Goal: Task Accomplishment & Management: Manage account settings

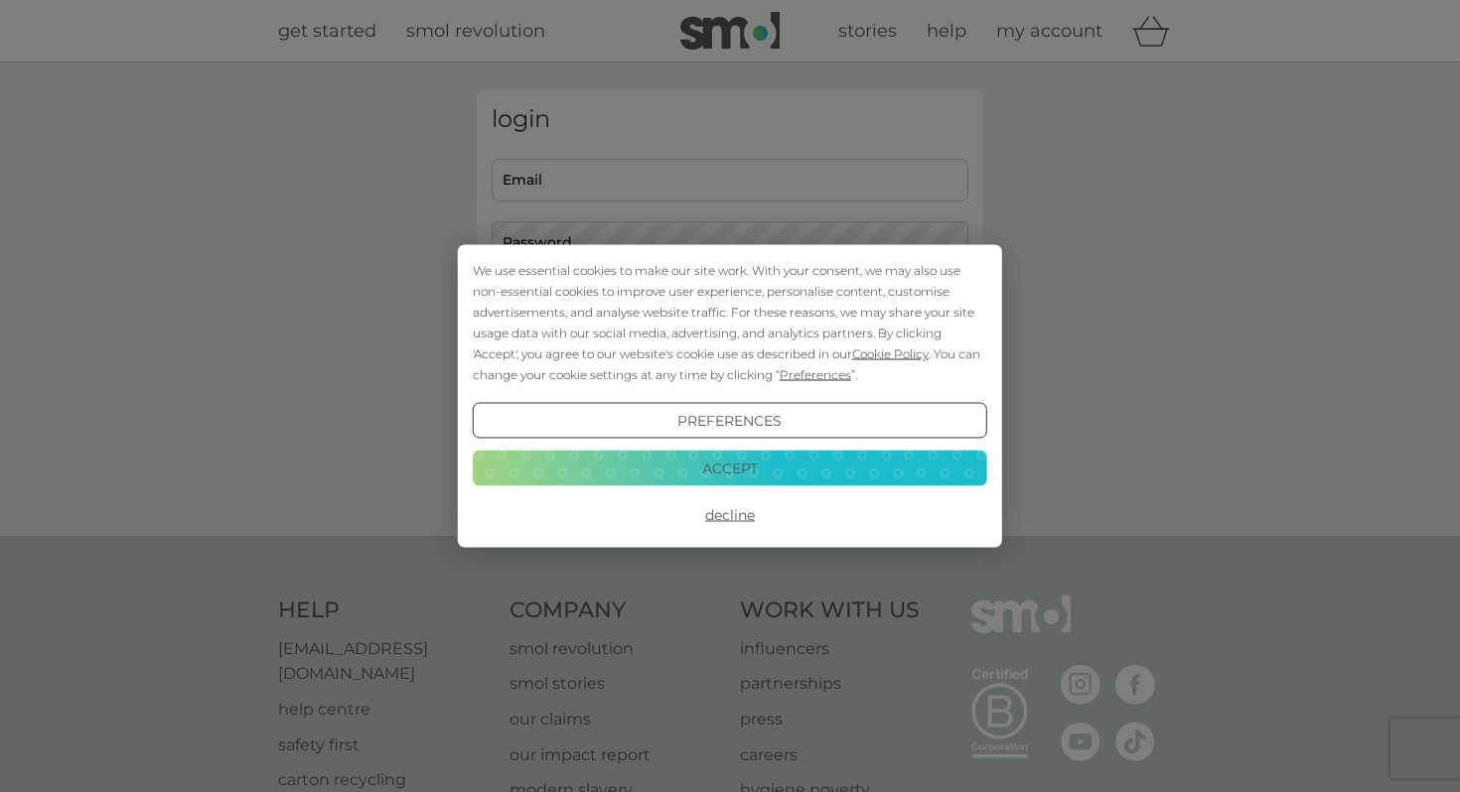
click at [749, 466] on button "Accept" at bounding box center [730, 468] width 514 height 36
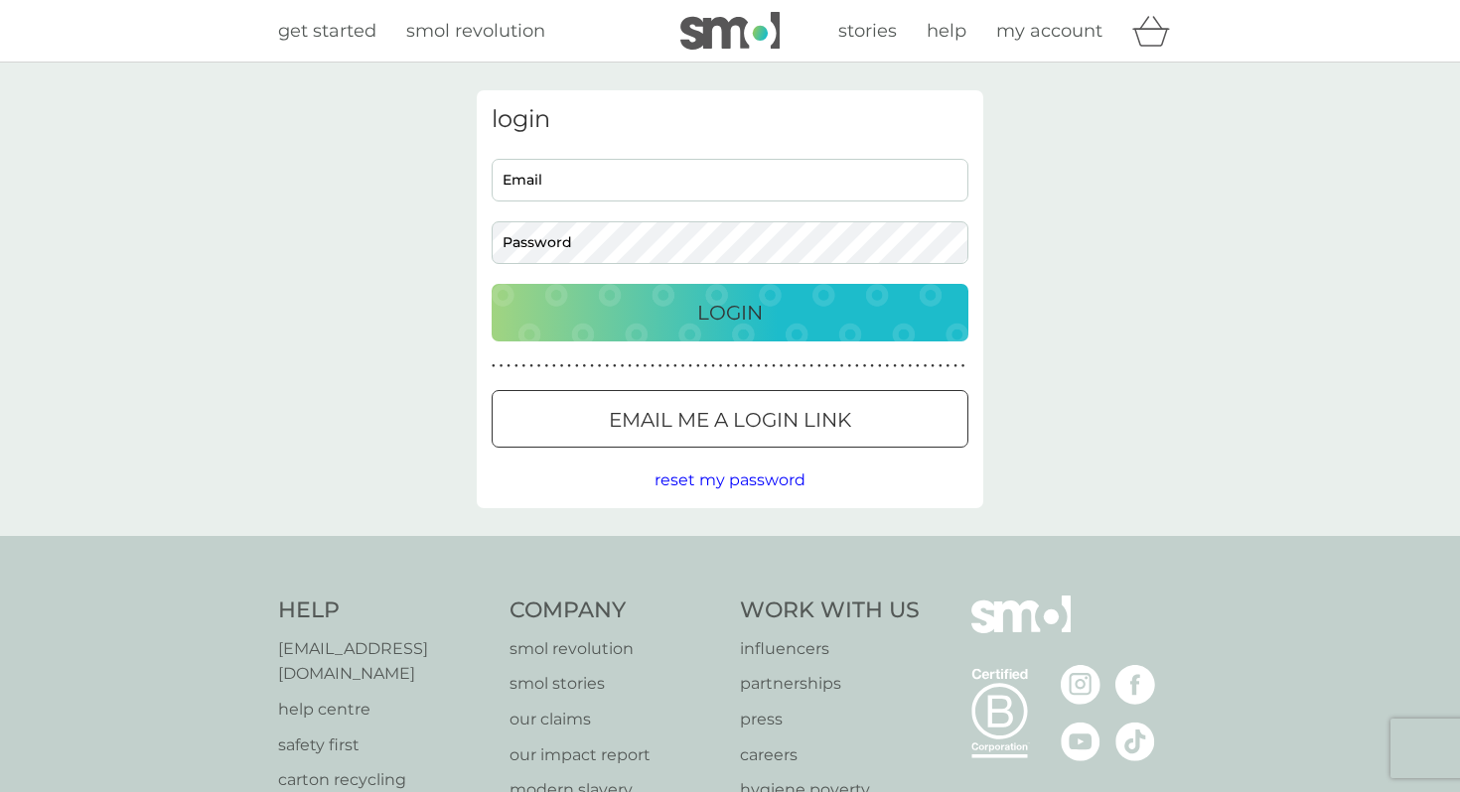
click at [691, 194] on input "Email" at bounding box center [729, 180] width 477 height 43
type input "[EMAIL_ADDRESS][DOMAIN_NAME]"
click at [730, 413] on div at bounding box center [729, 420] width 71 height 21
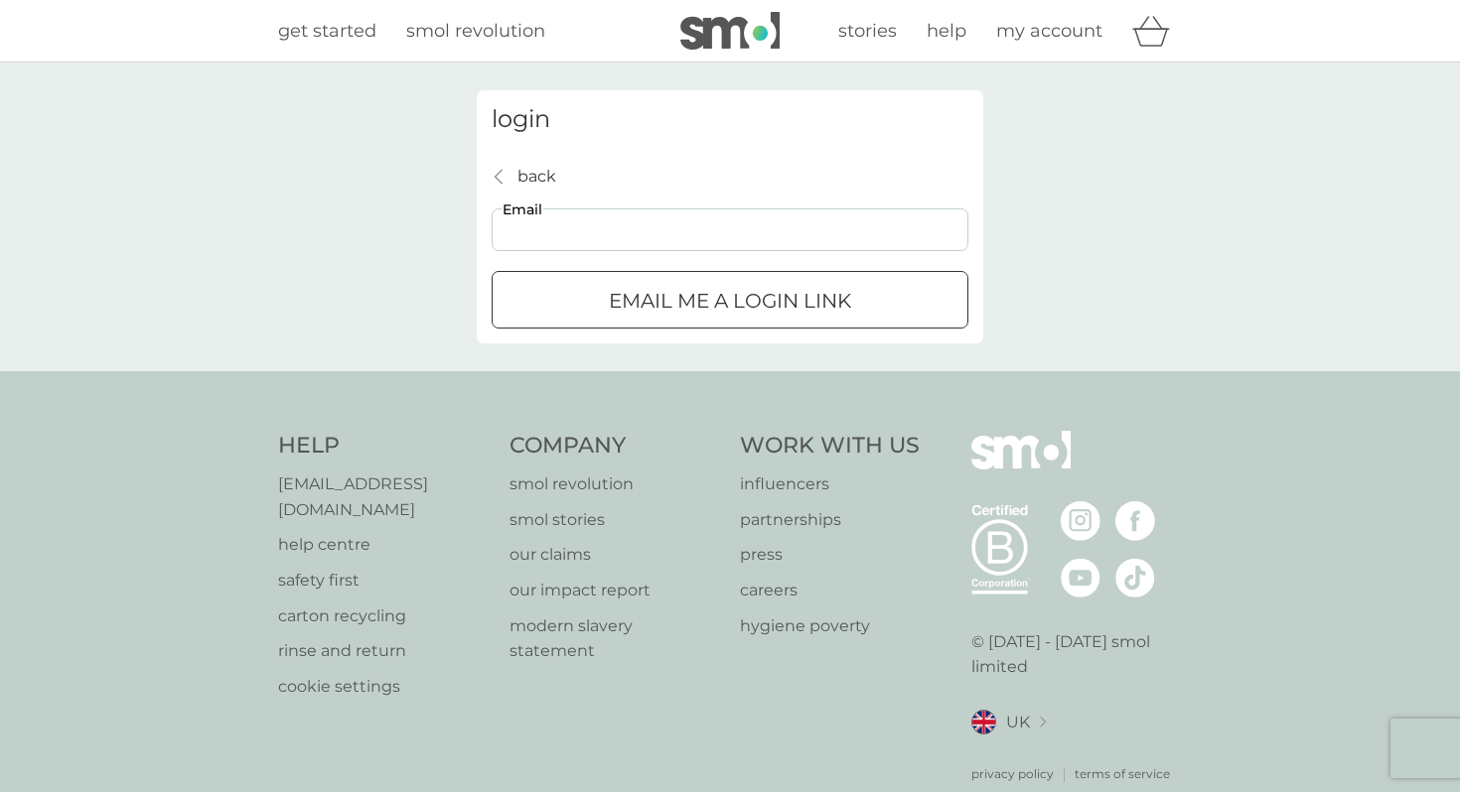
click at [660, 223] on input "Email" at bounding box center [729, 230] width 477 height 43
type input "[EMAIL_ADDRESS][DOMAIN_NAME]"
click at [684, 303] on p "Email me a login link" at bounding box center [730, 301] width 242 height 32
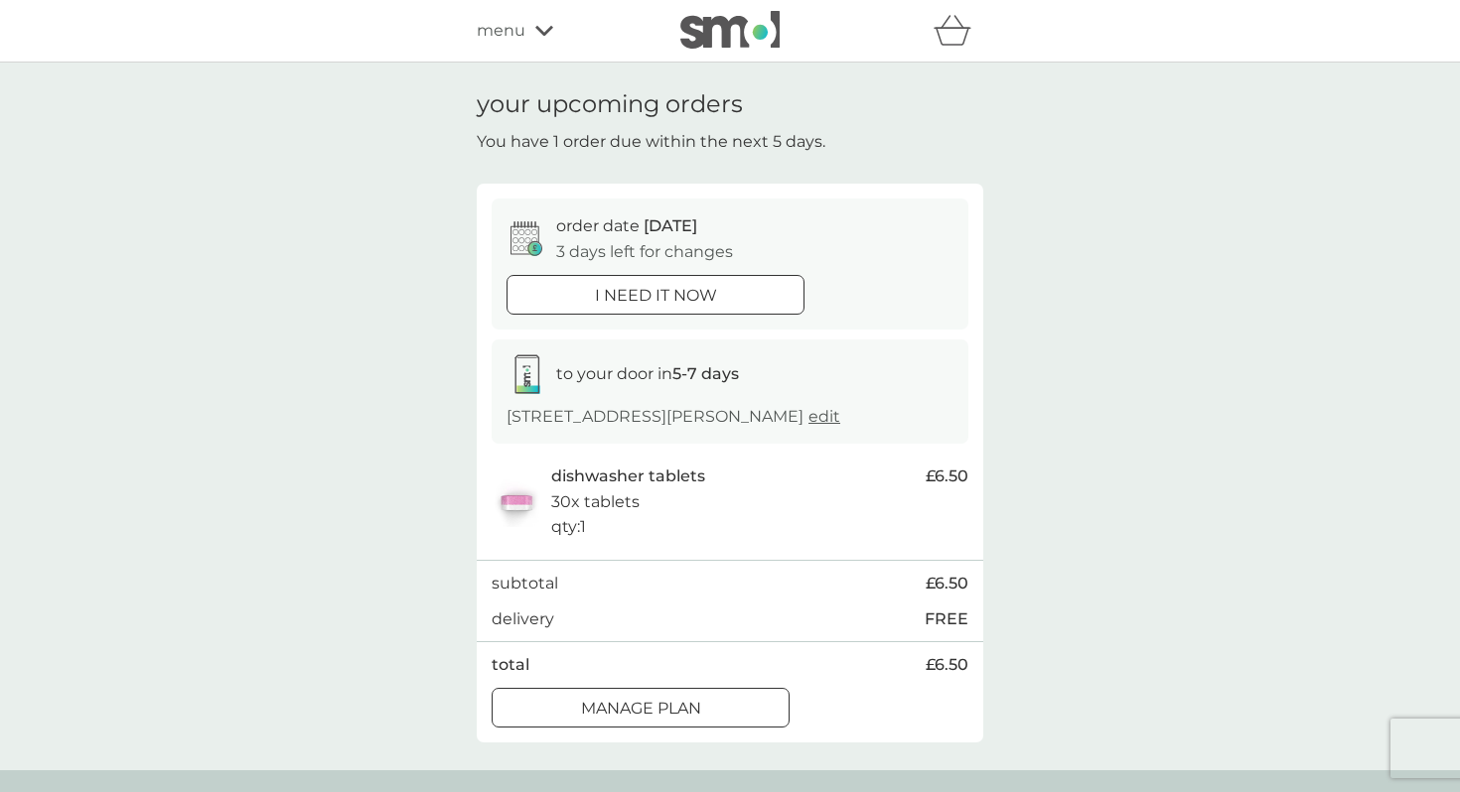
scroll to position [124, 0]
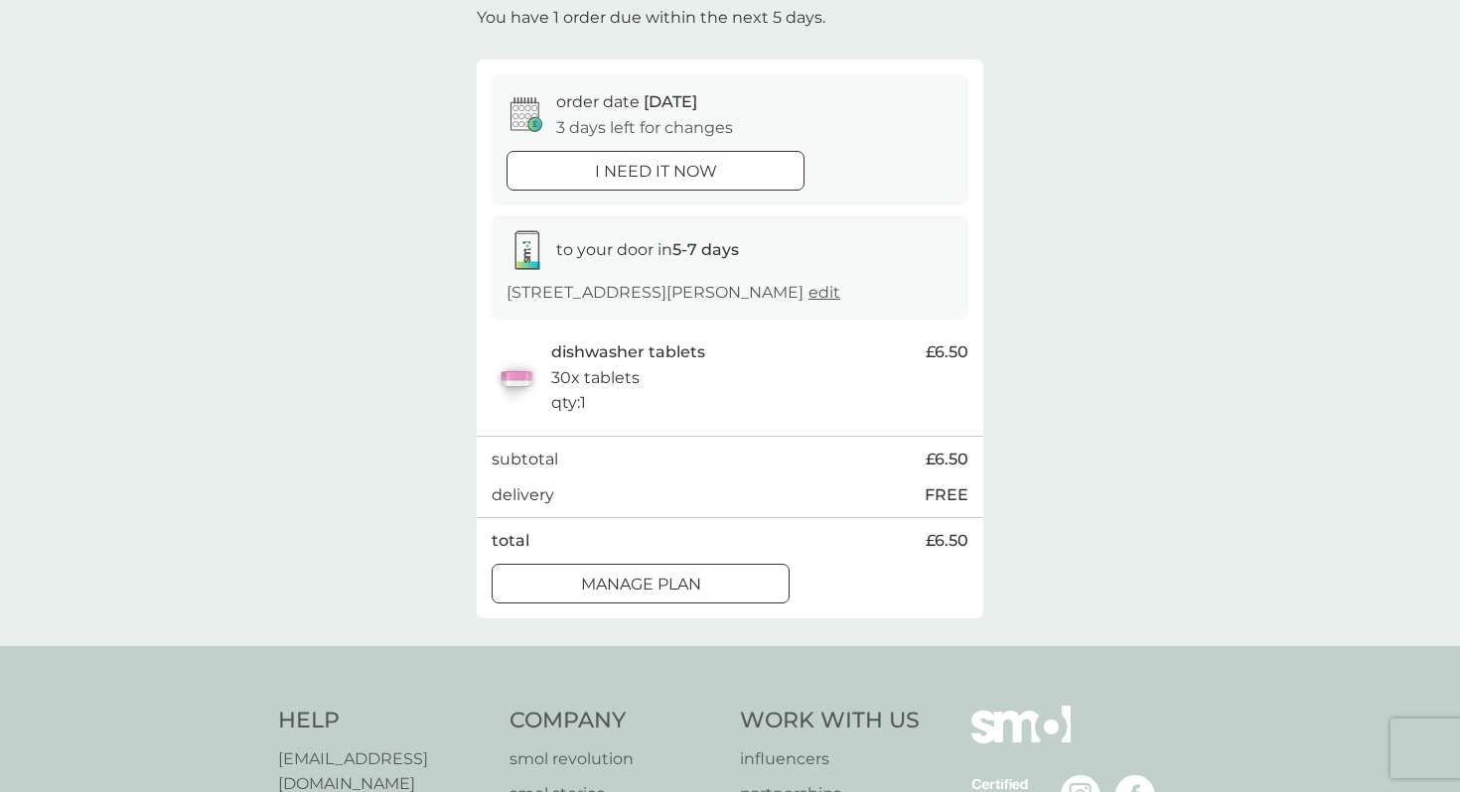
click at [647, 591] on div at bounding box center [640, 584] width 71 height 21
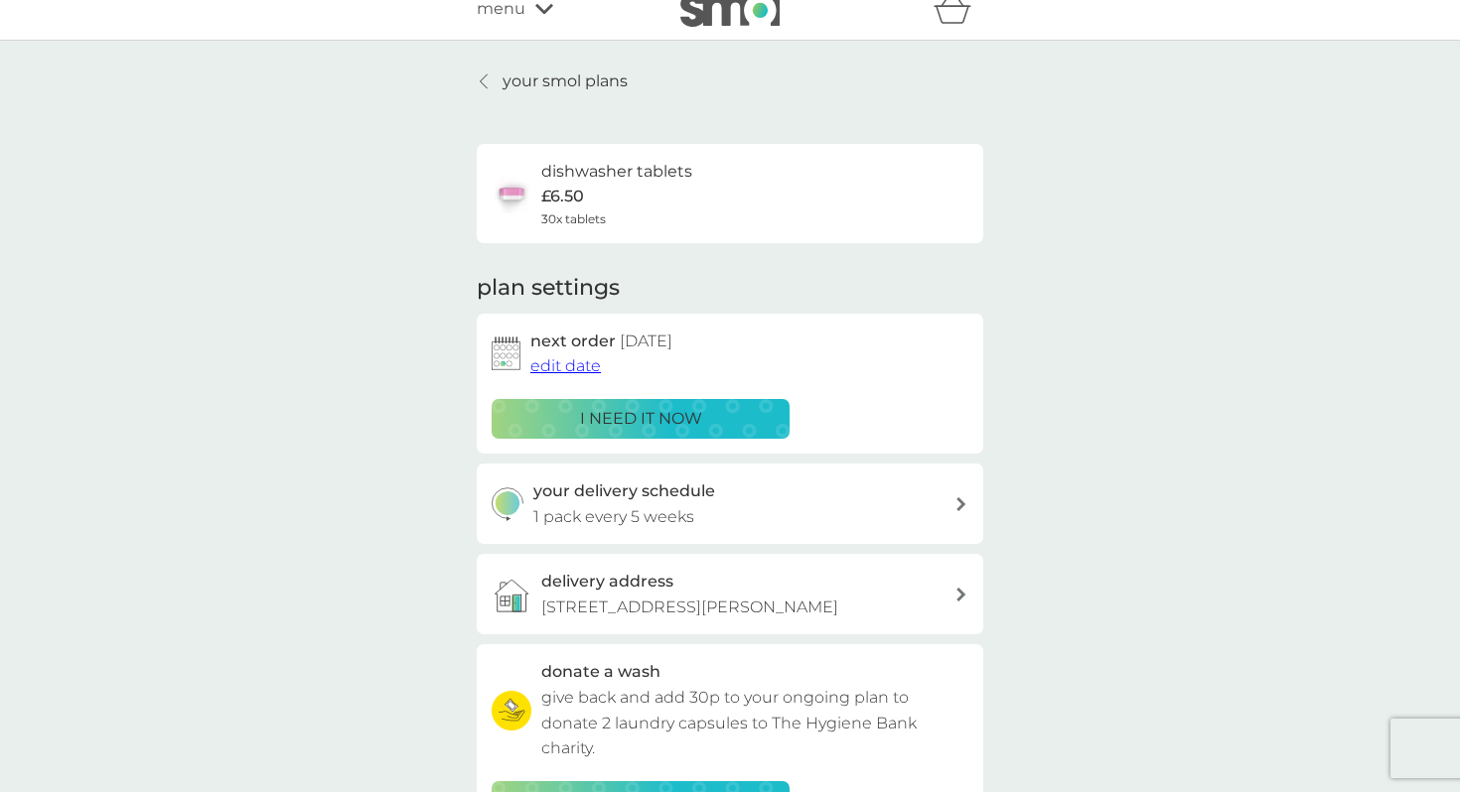
scroll to position [24, 0]
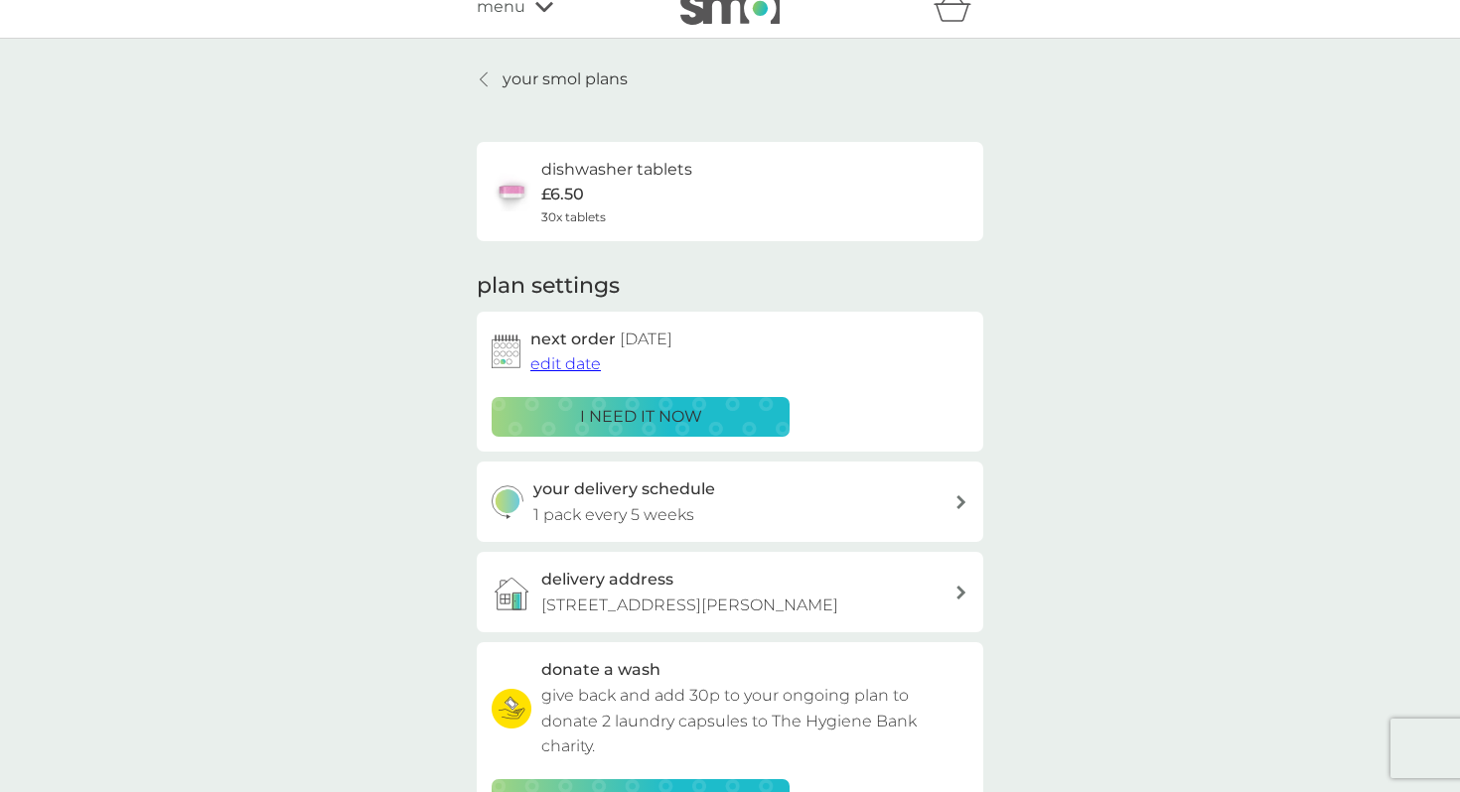
click at [579, 361] on span "edit date" at bounding box center [565, 363] width 70 height 19
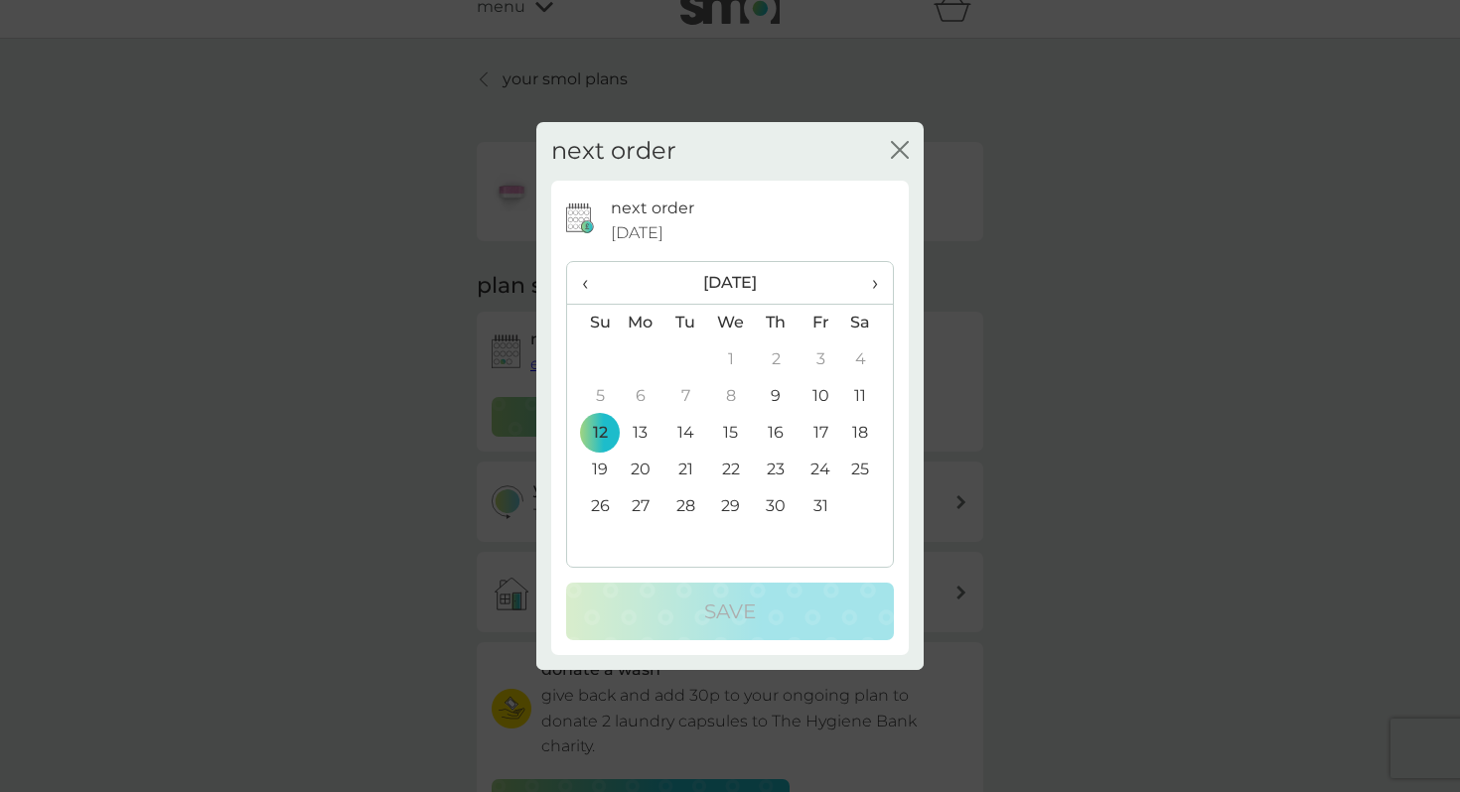
click at [601, 503] on td "26" at bounding box center [592, 506] width 51 height 37
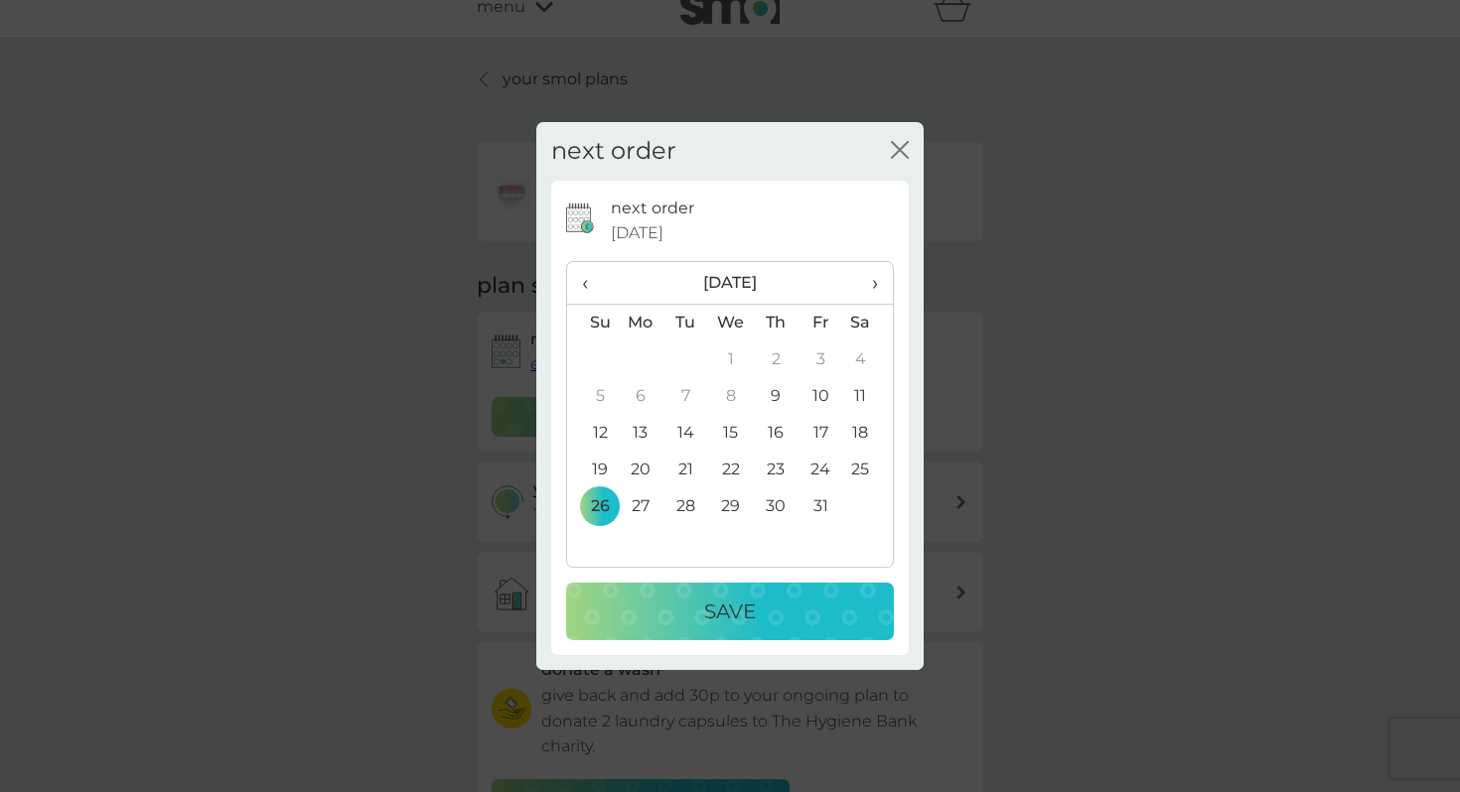
click at [715, 608] on p "Save" at bounding box center [730, 612] width 52 height 32
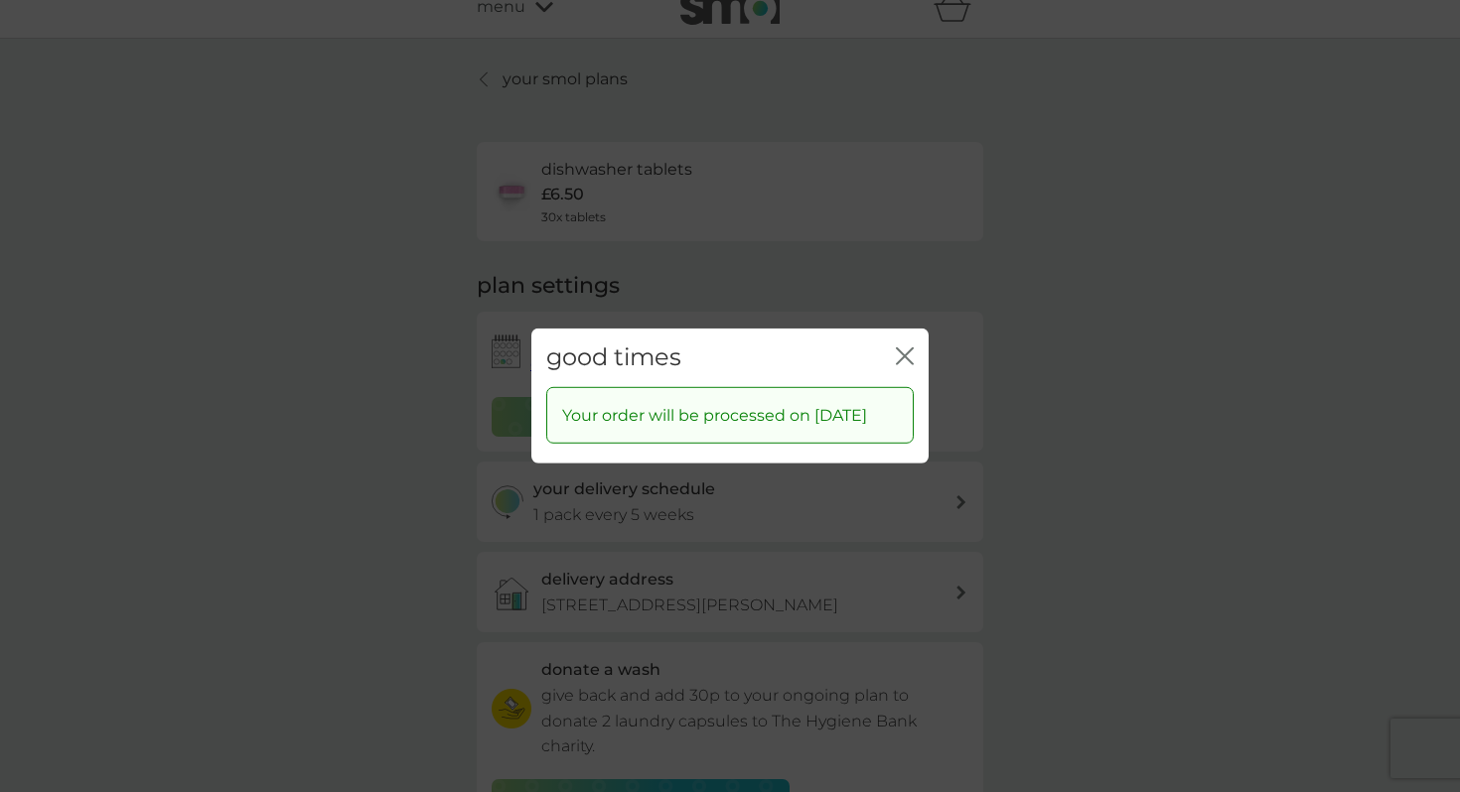
click at [907, 348] on icon "close" at bounding box center [905, 357] width 18 height 18
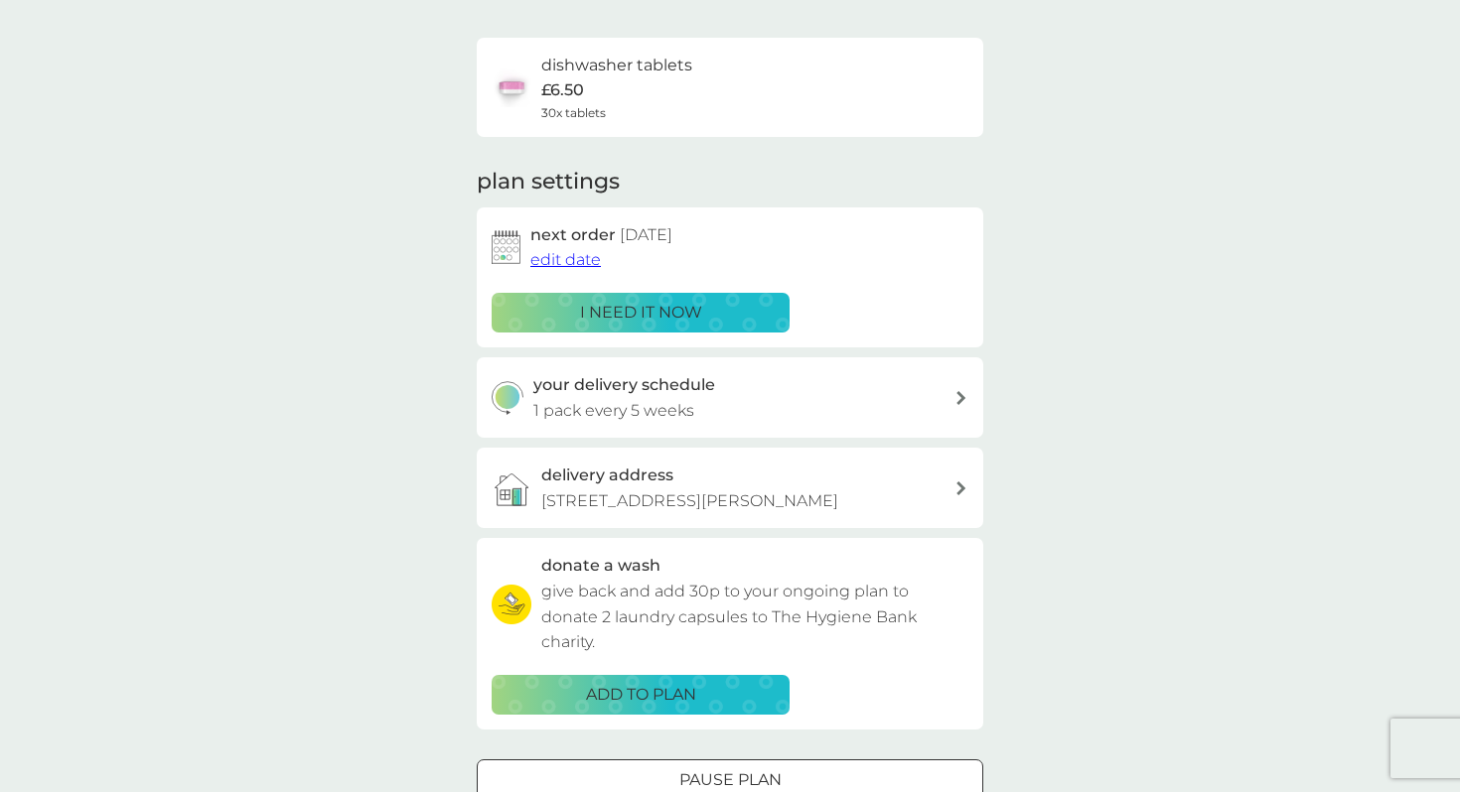
scroll to position [134, 0]
